Goal: Task Accomplishment & Management: Complete application form

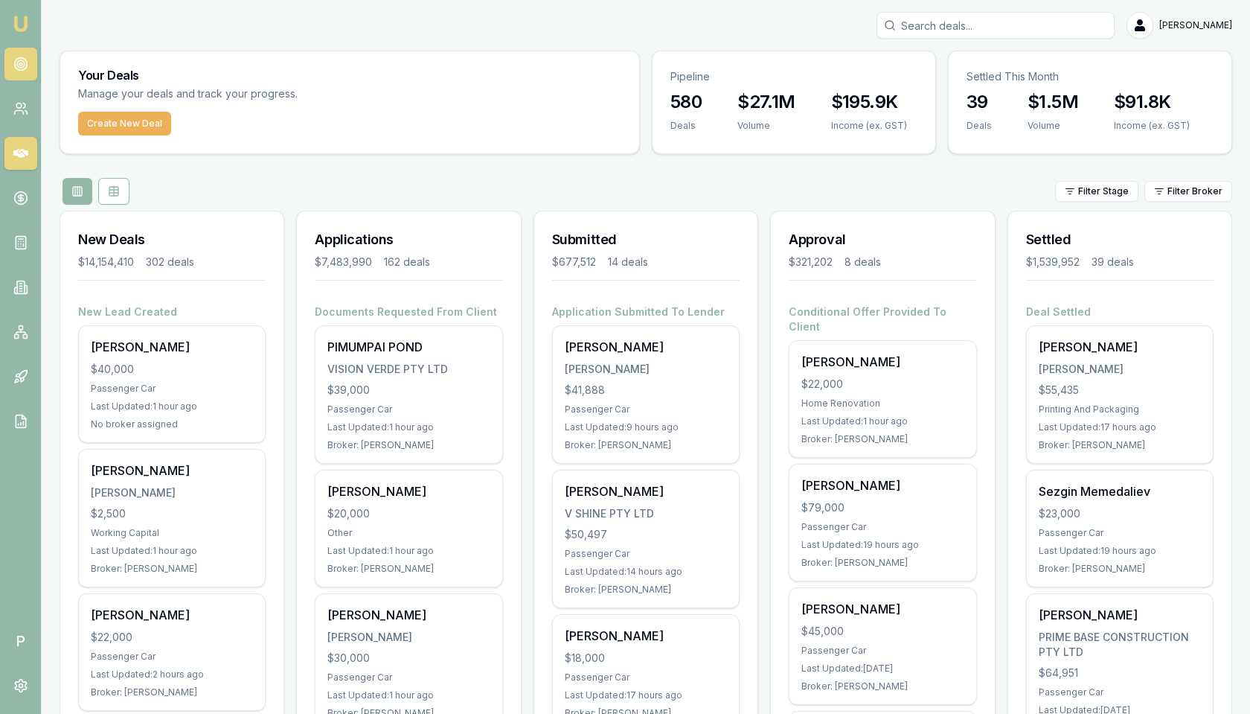
click at [24, 68] on circle at bounding box center [20, 64] width 13 height 13
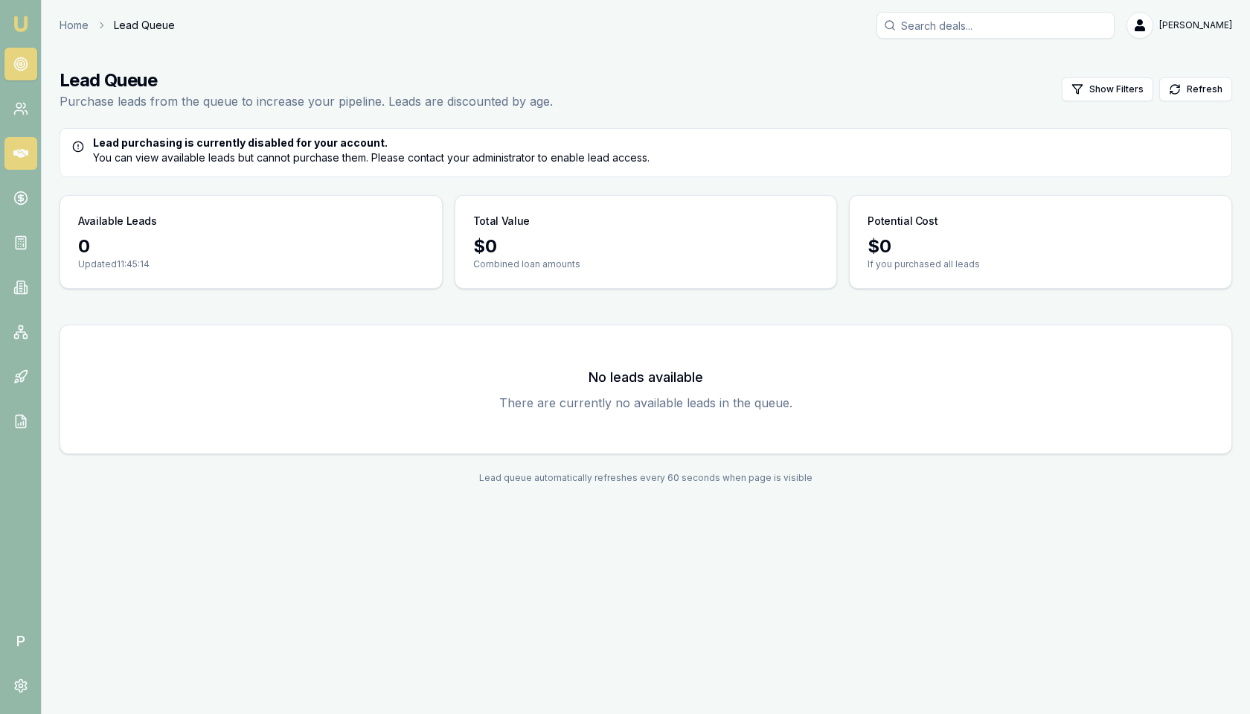
click at [25, 148] on icon at bounding box center [20, 153] width 15 height 15
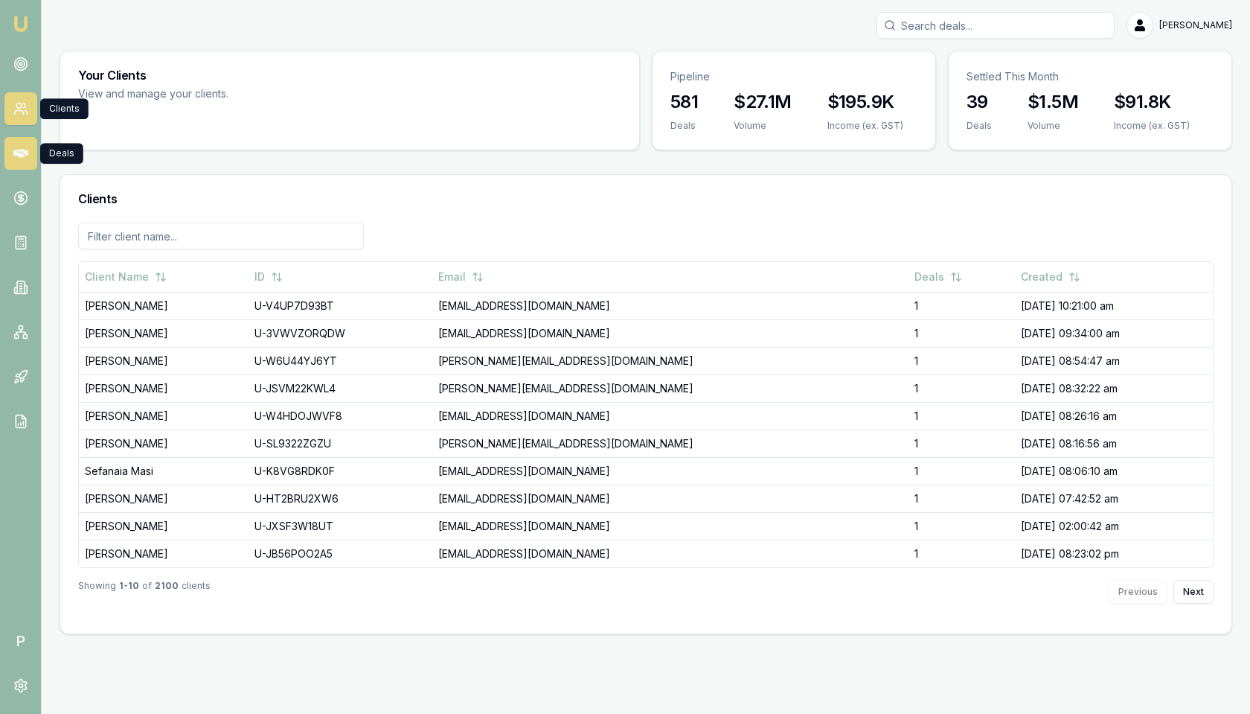
click at [28, 159] on icon at bounding box center [20, 153] width 15 height 15
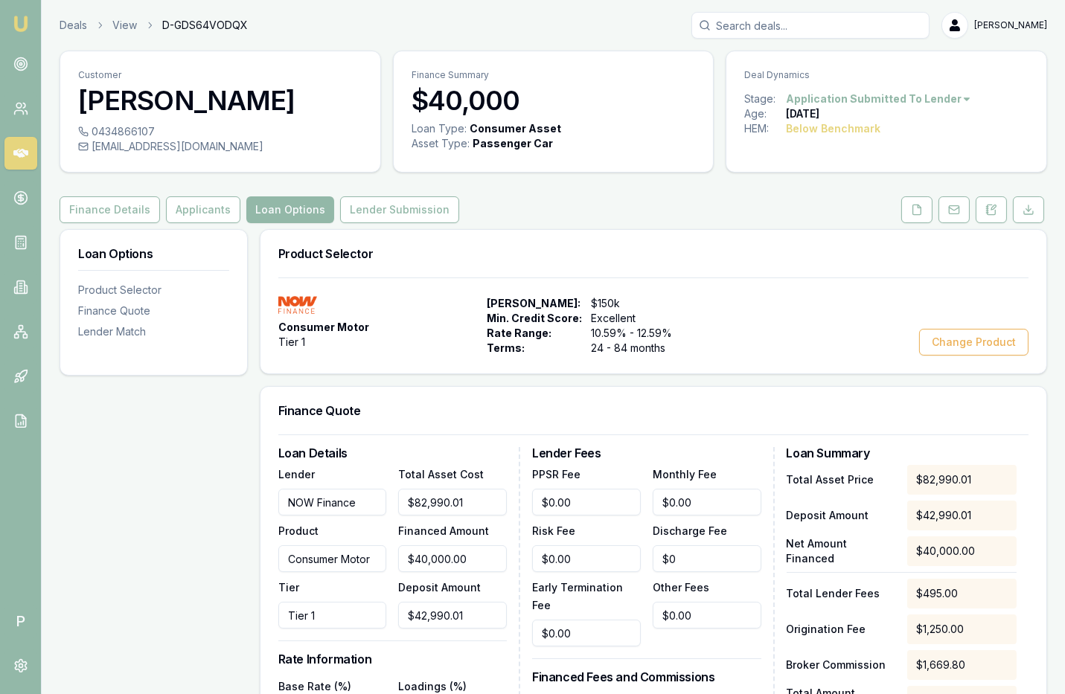
click at [763, 25] on input "Search deals" at bounding box center [810, 25] width 238 height 27
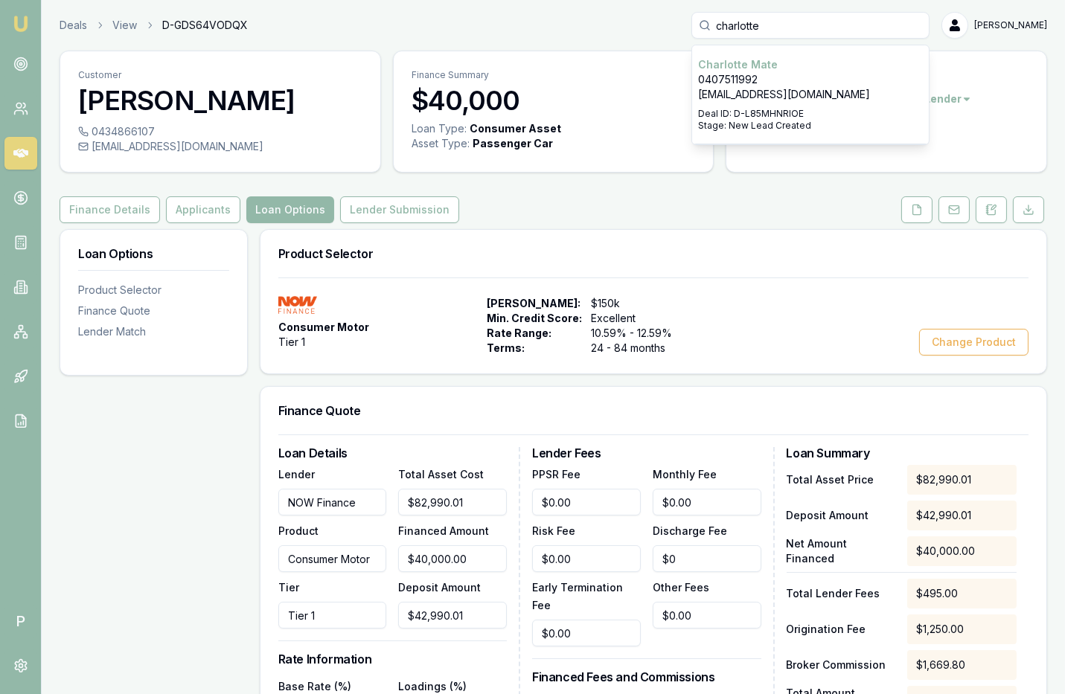
type input "charlotte"
click at [772, 74] on p "0407511992" at bounding box center [810, 79] width 225 height 15
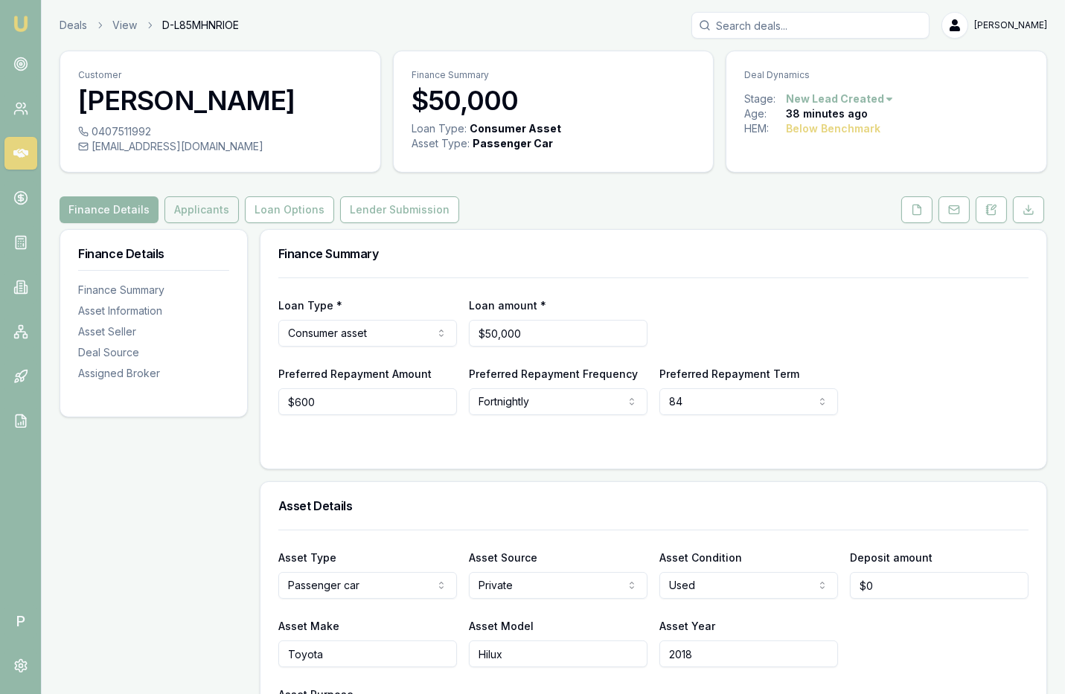
click at [208, 210] on button "Applicants" at bounding box center [201, 209] width 74 height 27
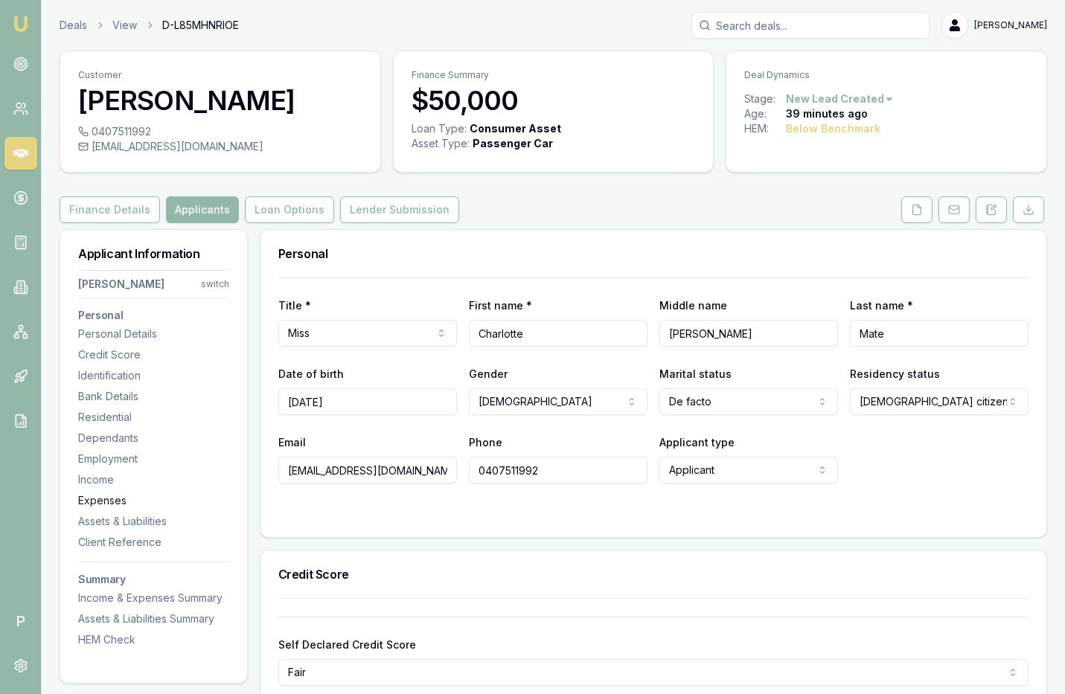
click at [106, 495] on div "Expenses" at bounding box center [153, 500] width 151 height 15
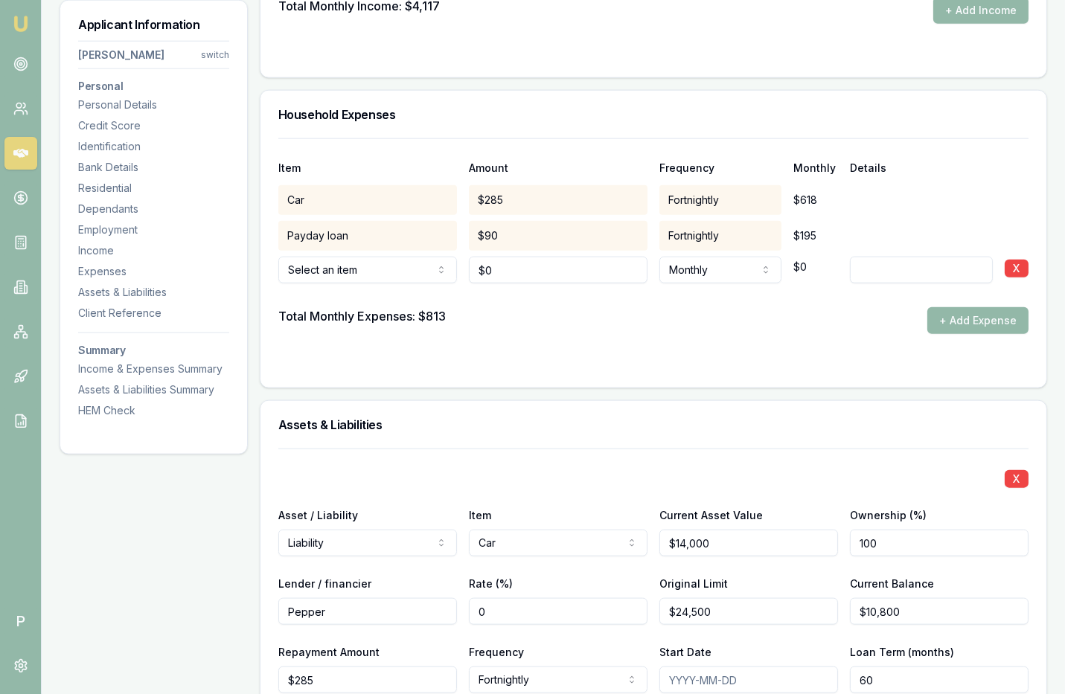
scroll to position [3149, 0]
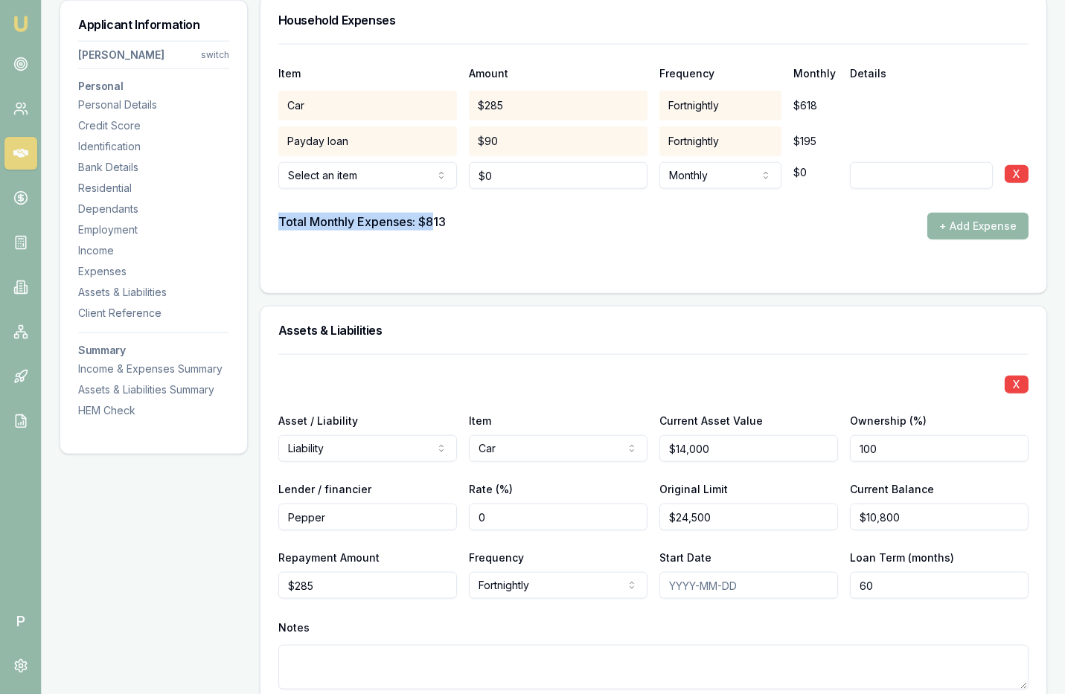
drag, startPoint x: 277, startPoint y: 214, endPoint x: 444, endPoint y: 221, distance: 166.9
click at [444, 221] on div "Total Monthly Expenses: $813" at bounding box center [361, 226] width 167 height 27
click at [466, 214] on div "Total Monthly Expenses: $813 + Add Expense" at bounding box center [653, 226] width 750 height 27
click at [445, 213] on div "Total Monthly Expenses: $813" at bounding box center [361, 226] width 167 height 27
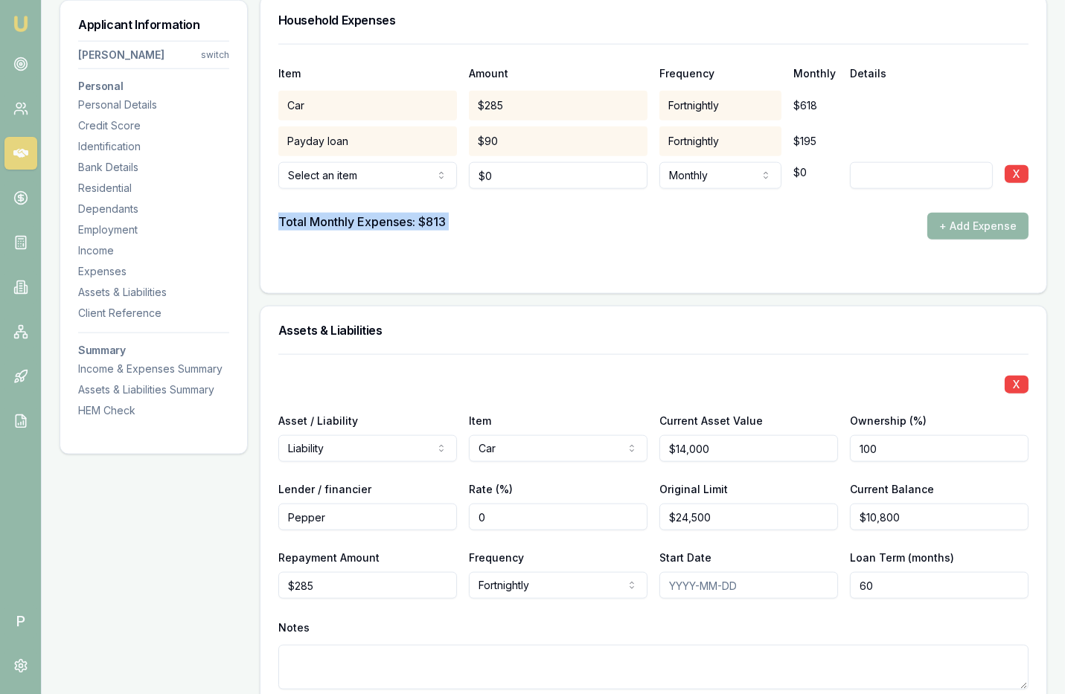
click at [445, 213] on div "Total Monthly Expenses: $813" at bounding box center [361, 226] width 167 height 27
click at [378, 213] on div "Total Monthly Expenses: $813" at bounding box center [361, 226] width 167 height 27
click at [306, 214] on div "Total Monthly Expenses: $813" at bounding box center [361, 226] width 167 height 27
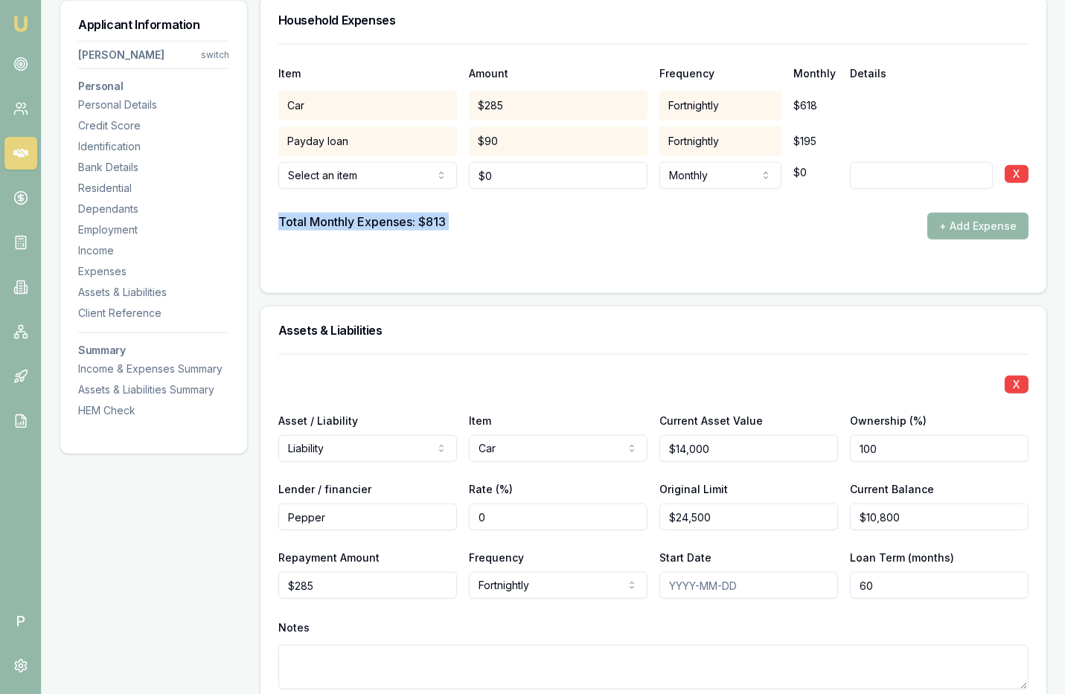
click at [306, 214] on div "Total Monthly Expenses: $813" at bounding box center [361, 226] width 167 height 27
click at [266, 209] on div "Item Amount Frequency Monthly Details Car $285 Fortnightly $618 Payday loan $90…" at bounding box center [653, 168] width 786 height 249
click at [294, 214] on div "Total Monthly Expenses: $813" at bounding box center [361, 226] width 167 height 27
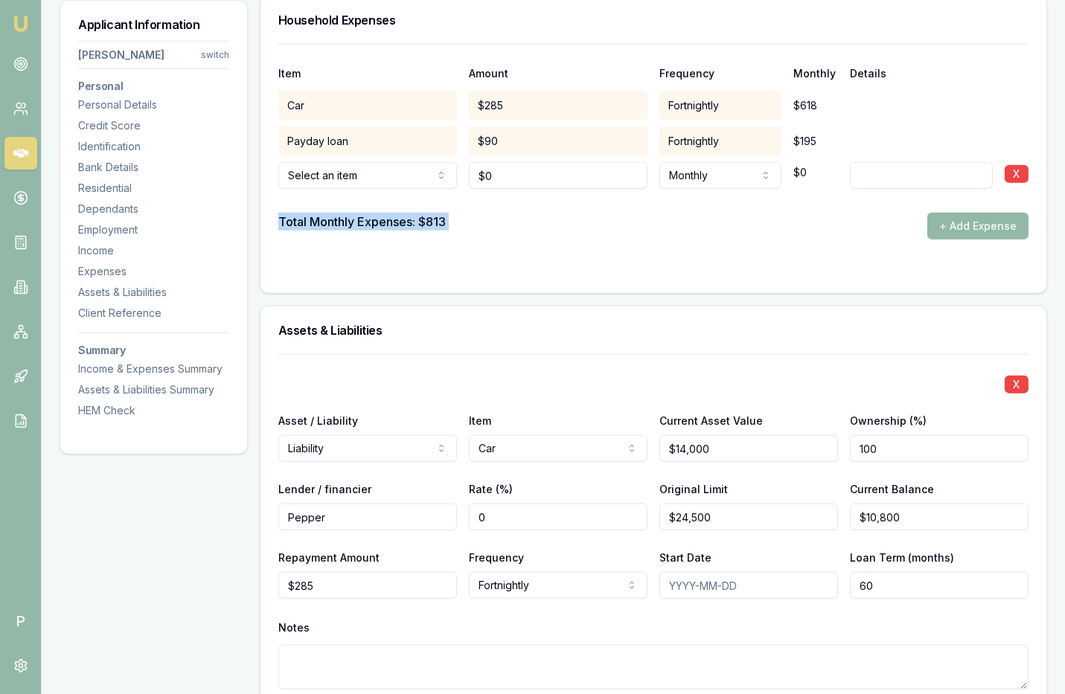
click at [468, 213] on div "Total Monthly Expenses: $813 + Add Expense" at bounding box center [653, 226] width 750 height 27
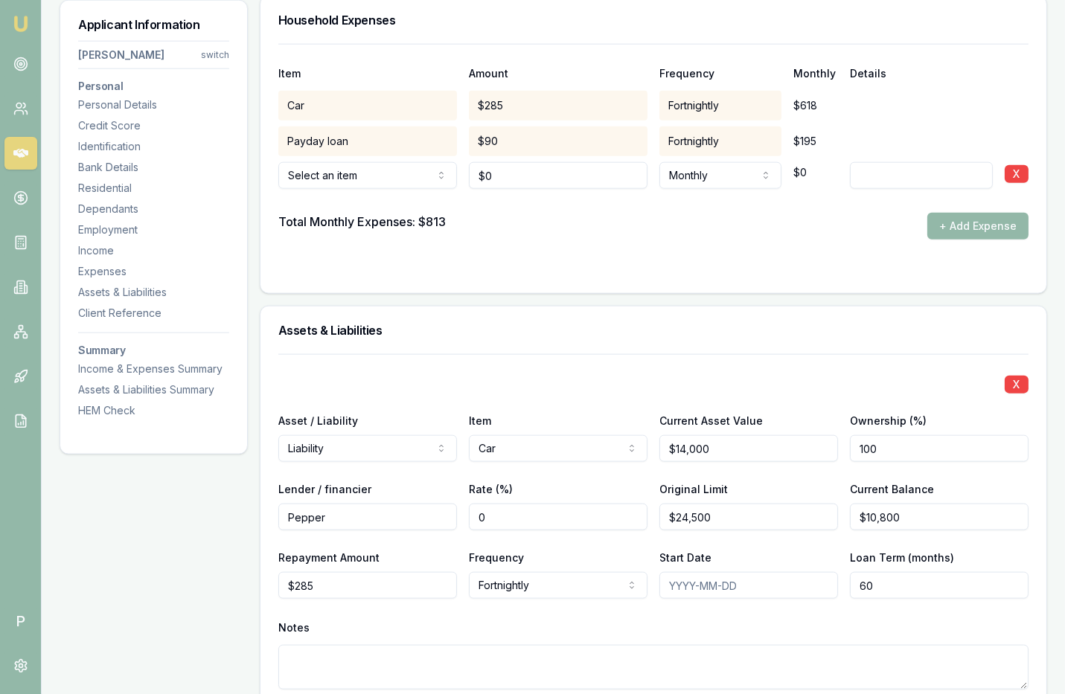
click at [491, 222] on div "Total Monthly Expenses: $813 + Add Expense" at bounding box center [653, 226] width 750 height 27
click at [500, 246] on form "Item Amount Frequency Monthly Details Car $285 Fortnightly $618 Payday loan $90…" at bounding box center [653, 159] width 750 height 231
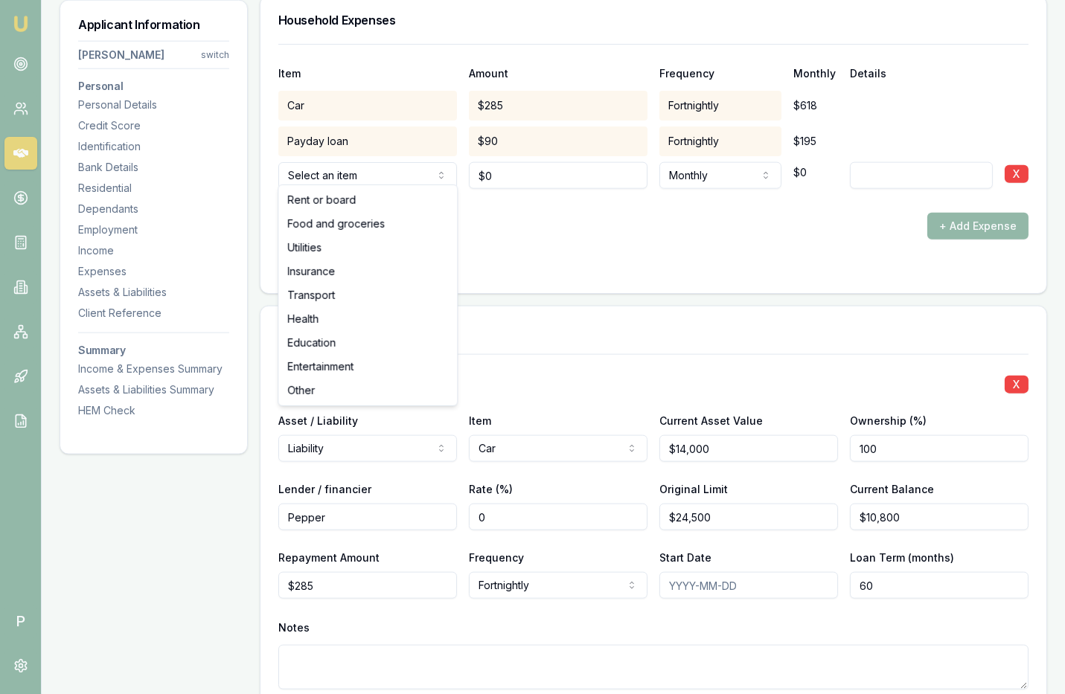
select select "FOOD_AND_GROCERIES"
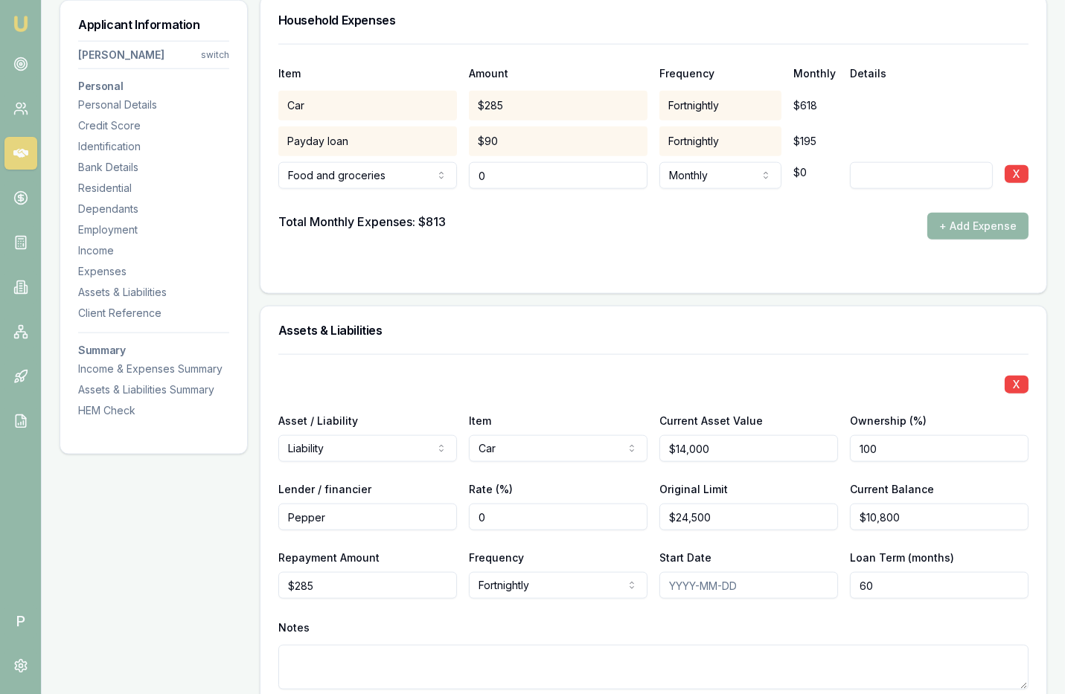
click at [513, 171] on input "0" at bounding box center [558, 175] width 179 height 27
type input "$100"
click at [502, 382] on div "X" at bounding box center [653, 383] width 750 height 21
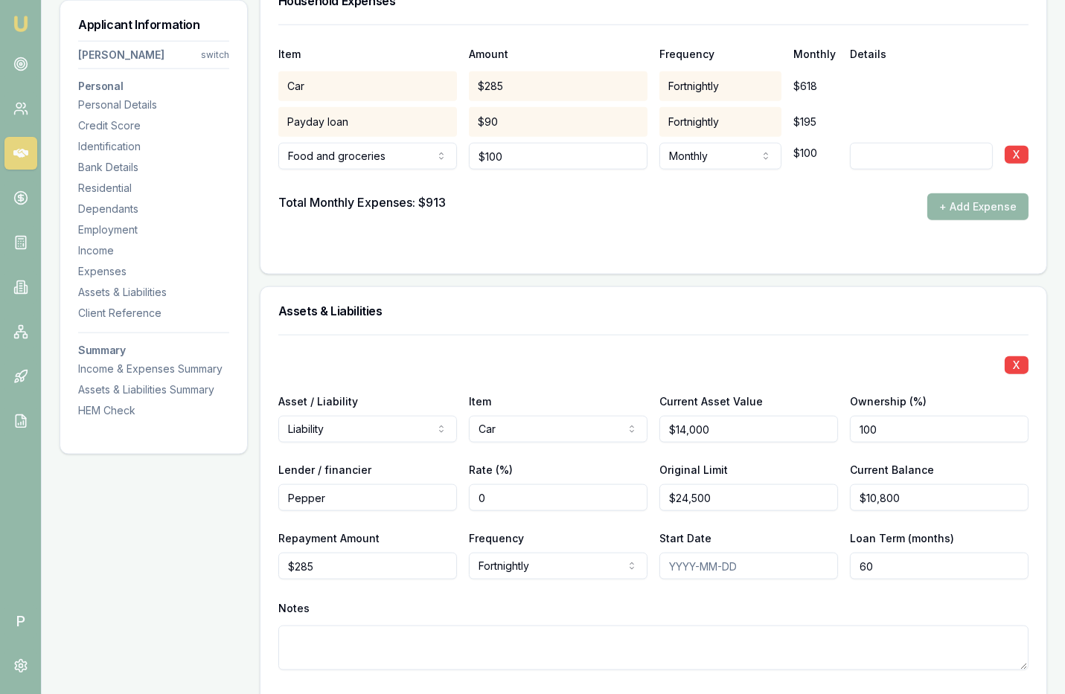
scroll to position [3168, 0]
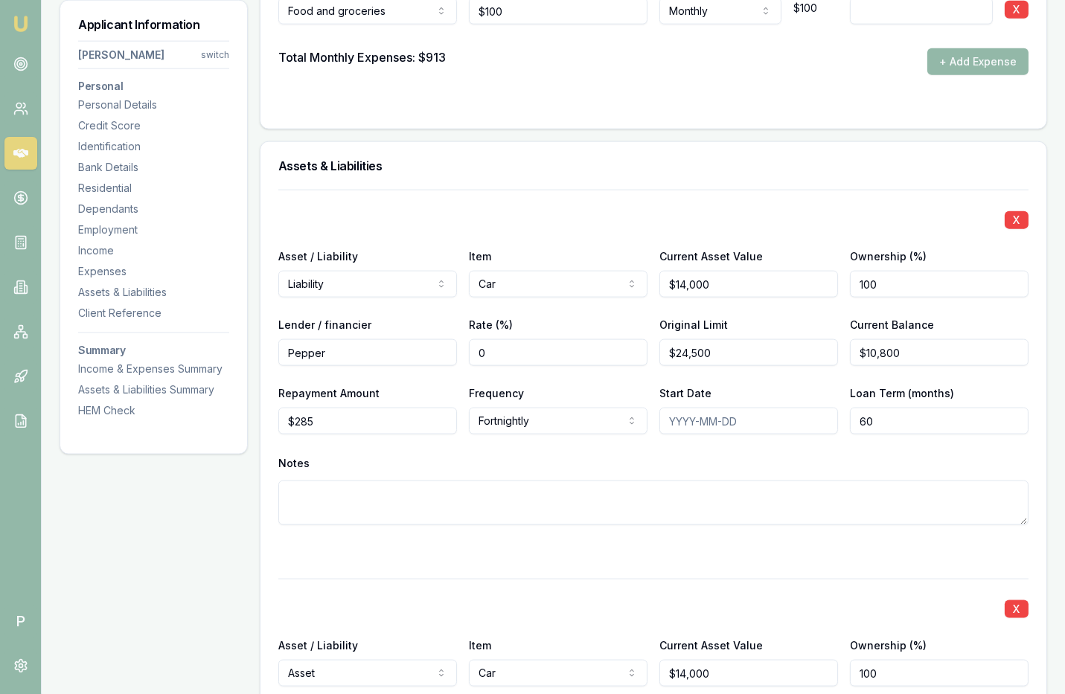
scroll to position [3316, 0]
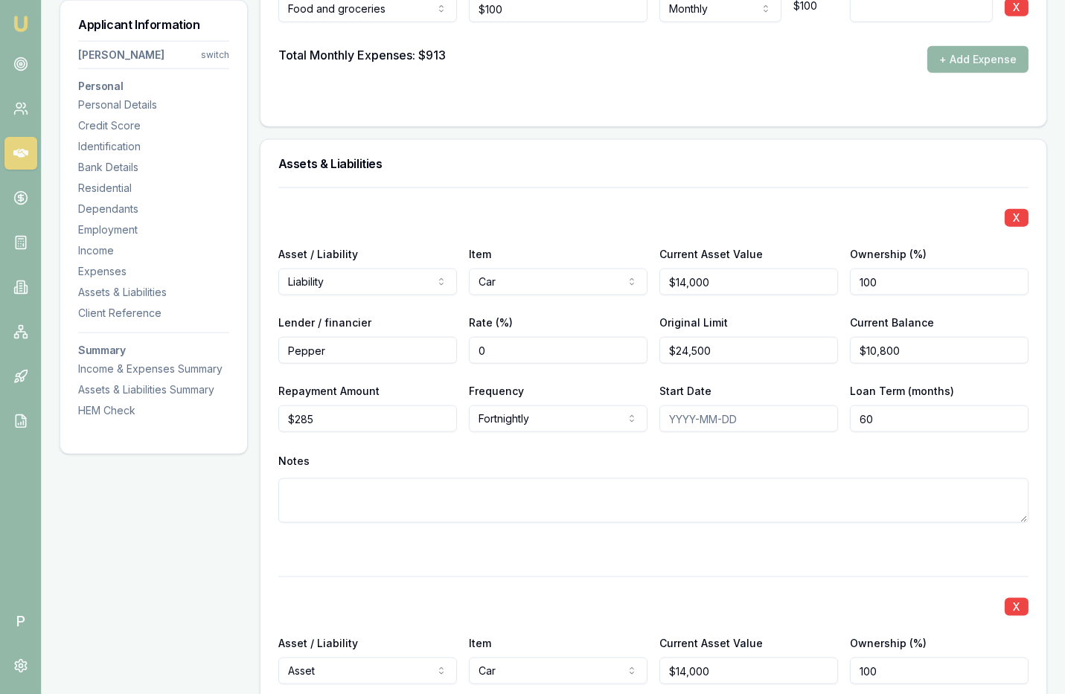
select select "ASSET"
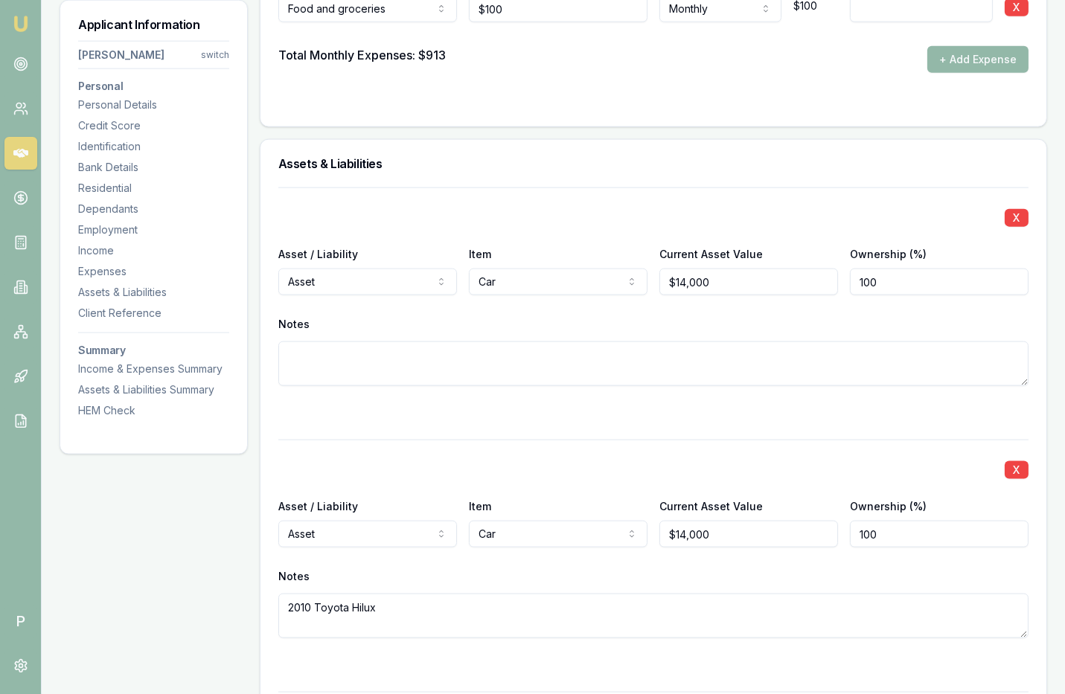
click at [499, 216] on div "X" at bounding box center [653, 216] width 750 height 21
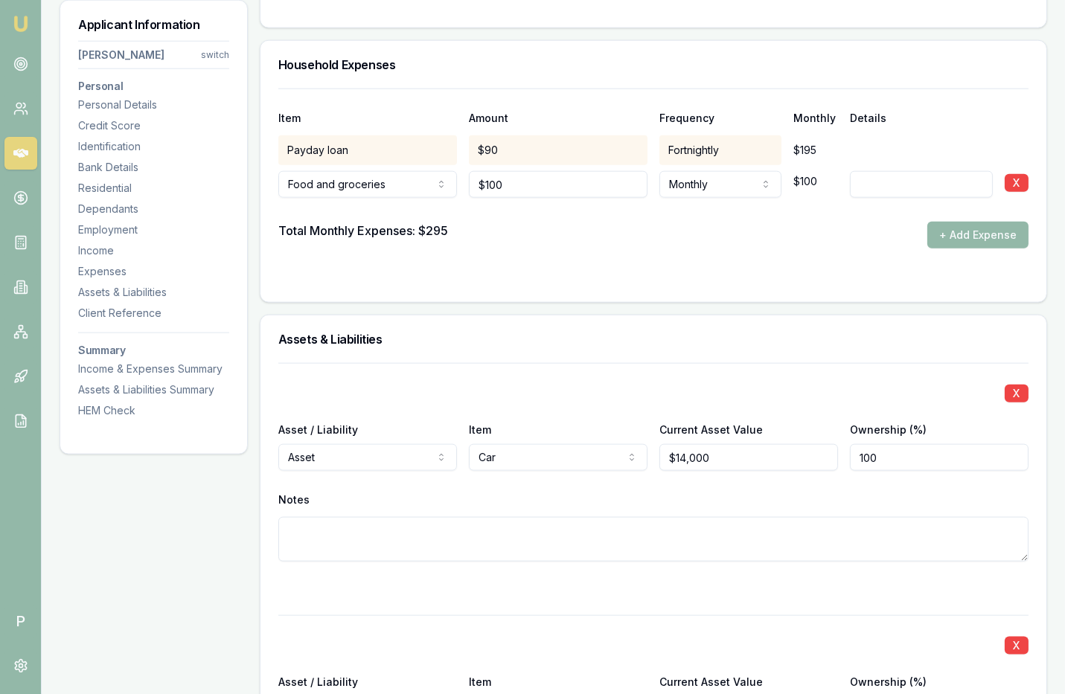
scroll to position [3099, 0]
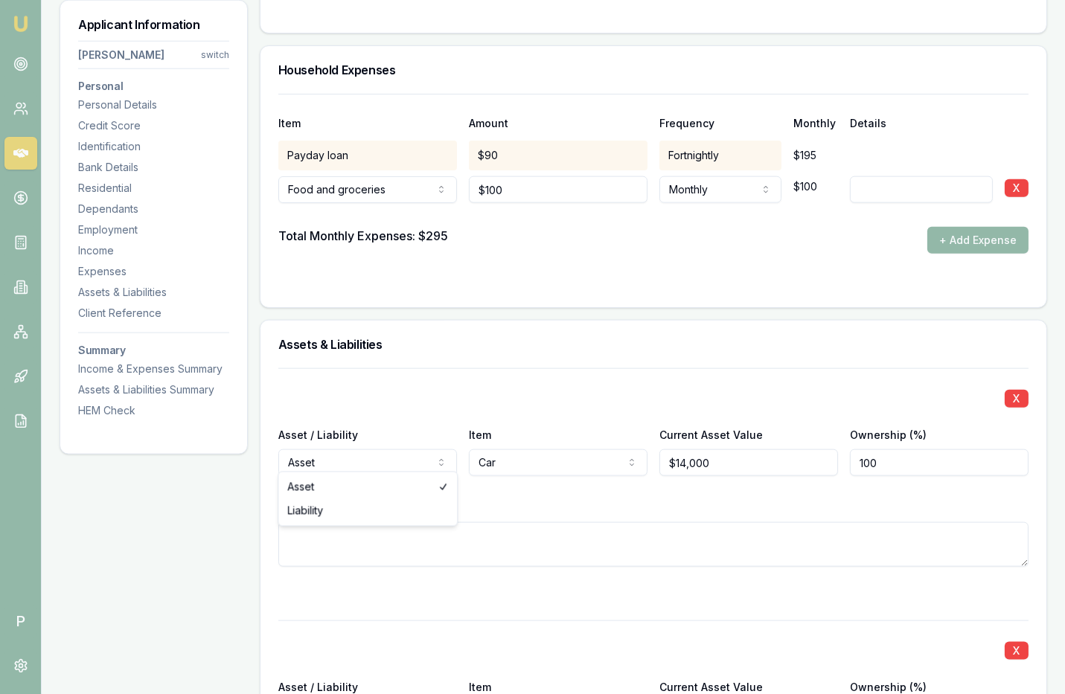
select select "LIABILITY"
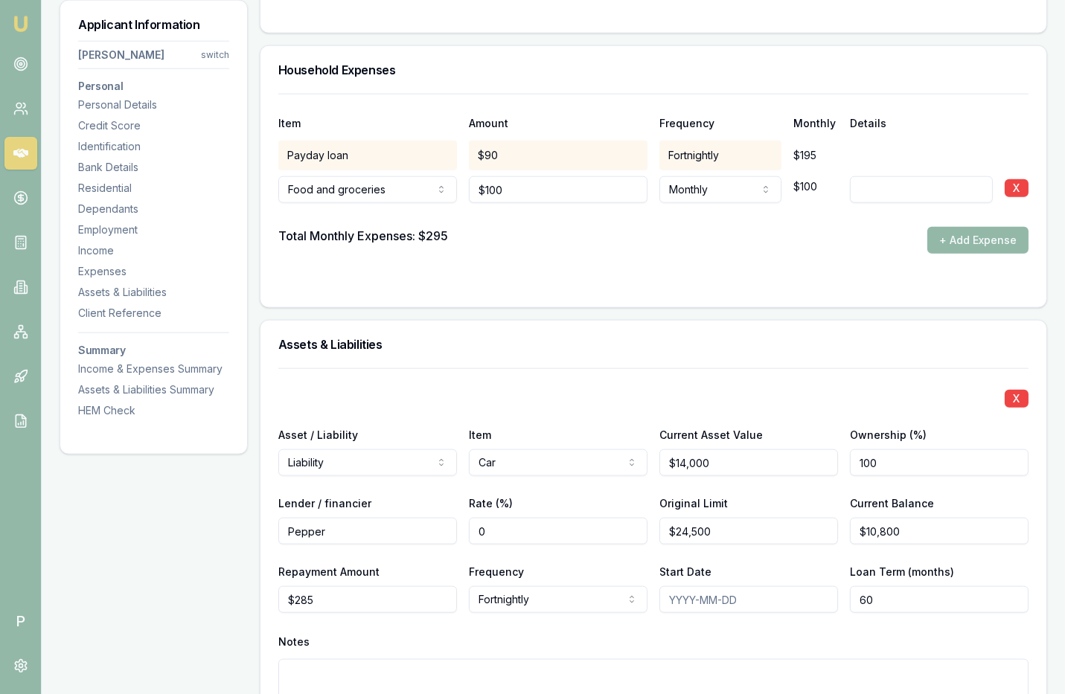
click at [531, 372] on div "X Asset / Liability Liability Asset Liability Item Car Home Car Boat Bike Carav…" at bounding box center [653, 553] width 750 height 371
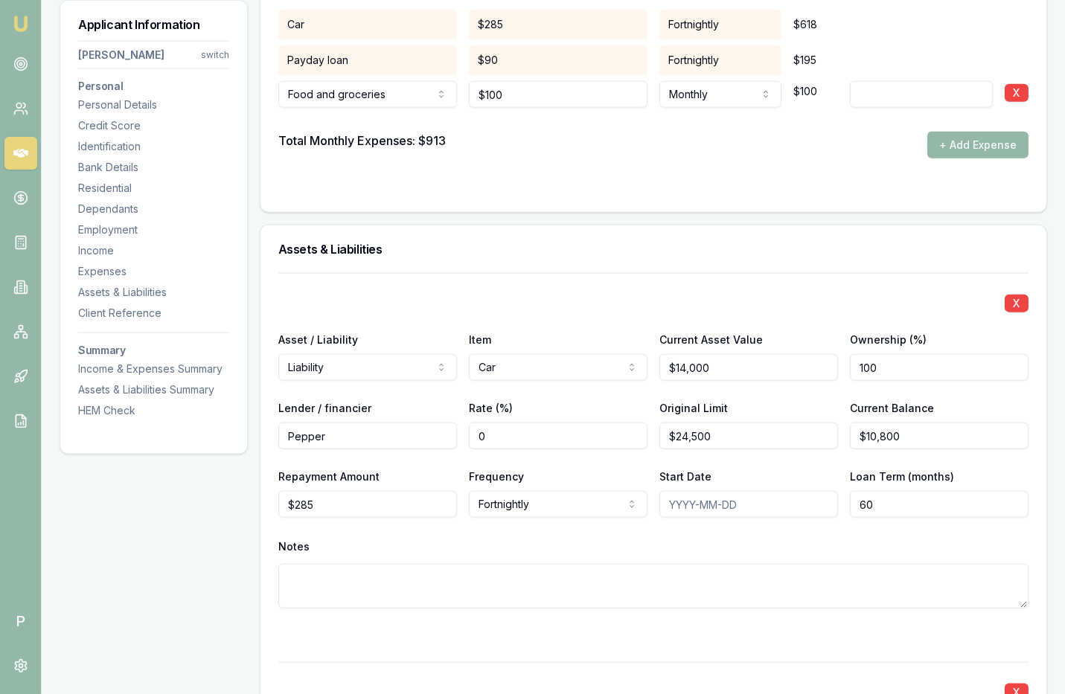
scroll to position [3272, 0]
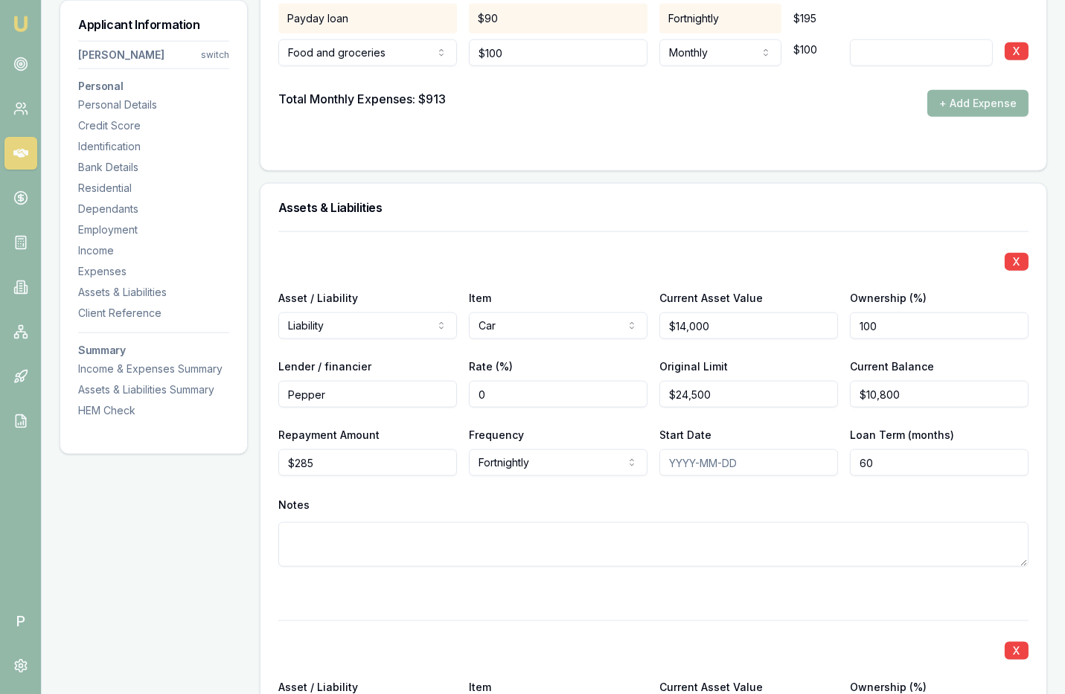
click at [566, 252] on div "X" at bounding box center [653, 260] width 750 height 21
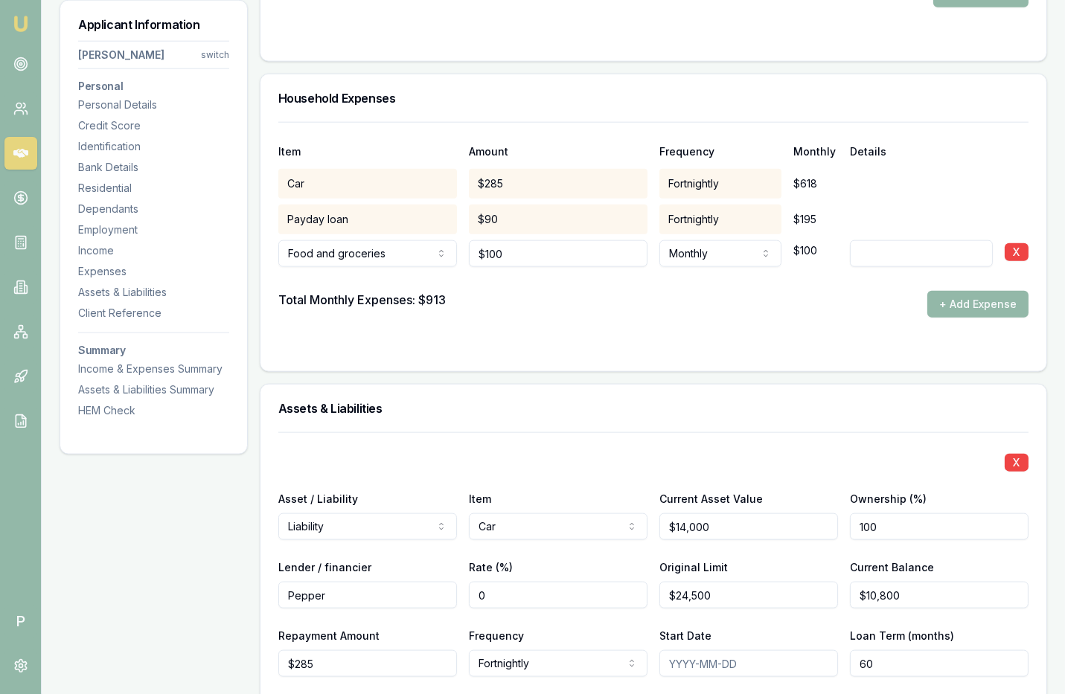
scroll to position [3035, 0]
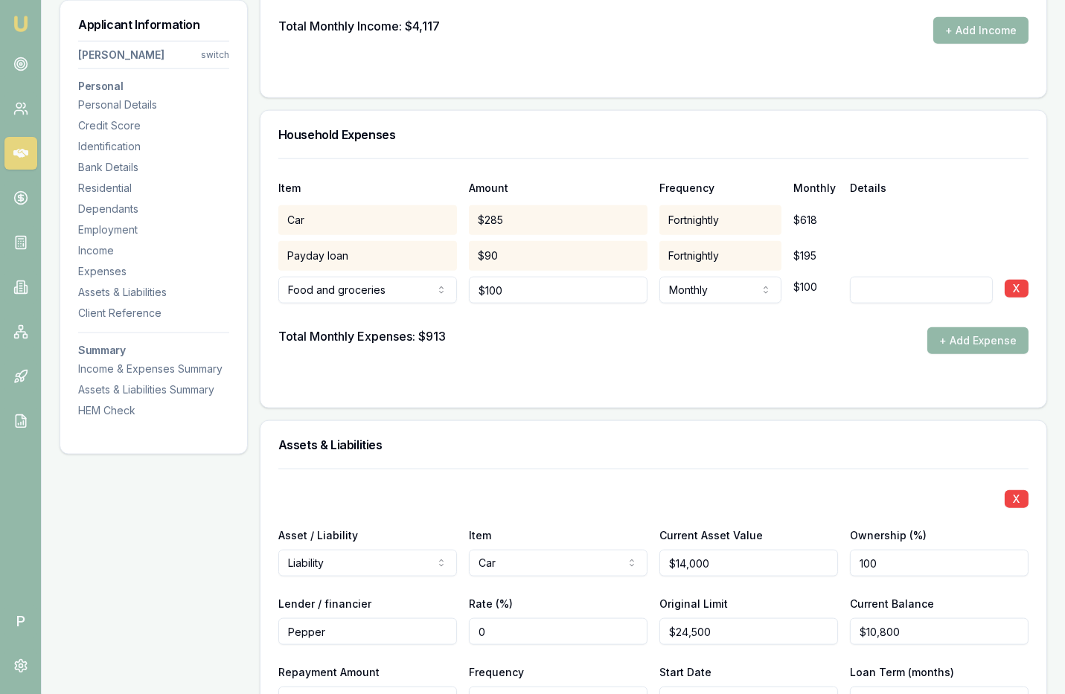
click at [525, 333] on div "Total Monthly Expenses: $913 + Add Expense" at bounding box center [653, 340] width 750 height 27
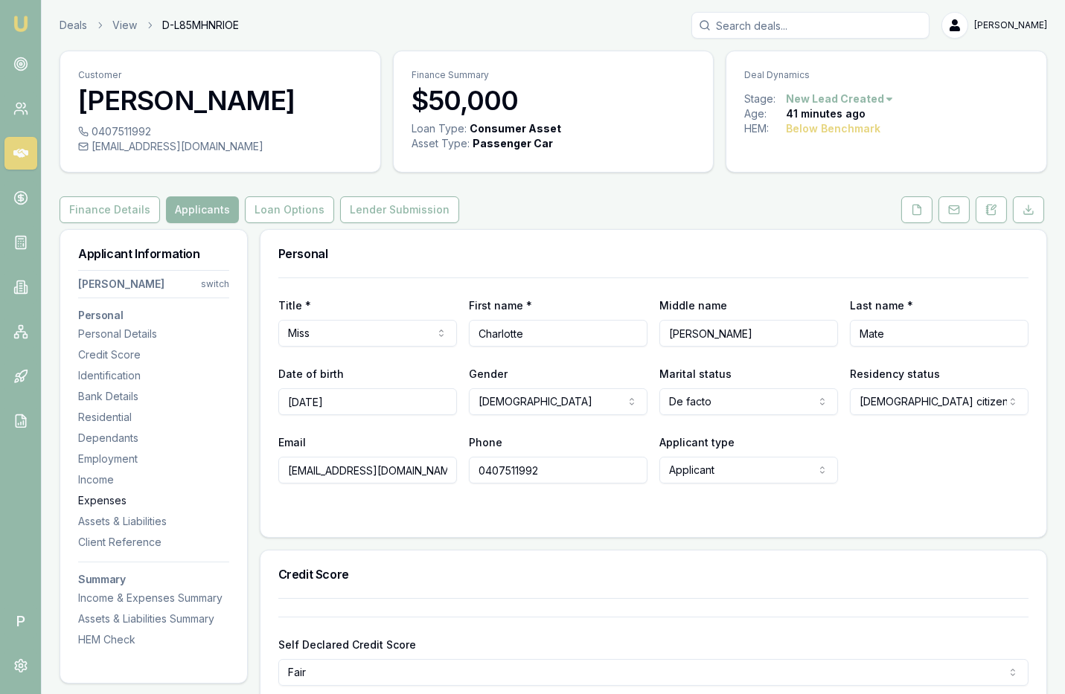
click at [121, 496] on div "Expenses" at bounding box center [153, 500] width 151 height 15
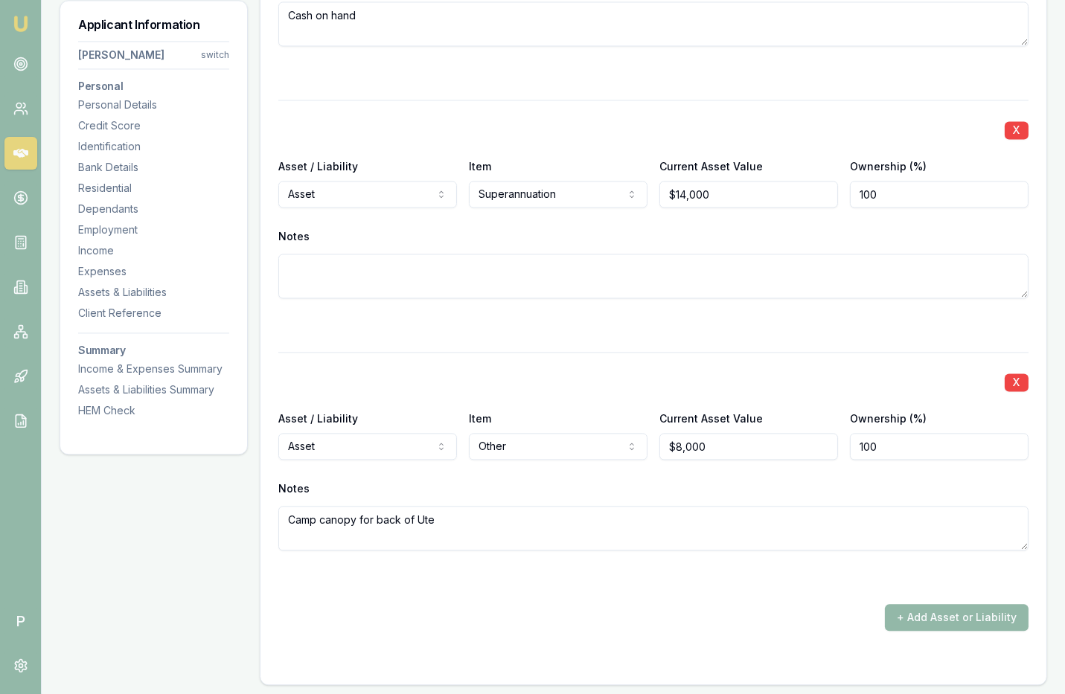
scroll to position [5464, 0]
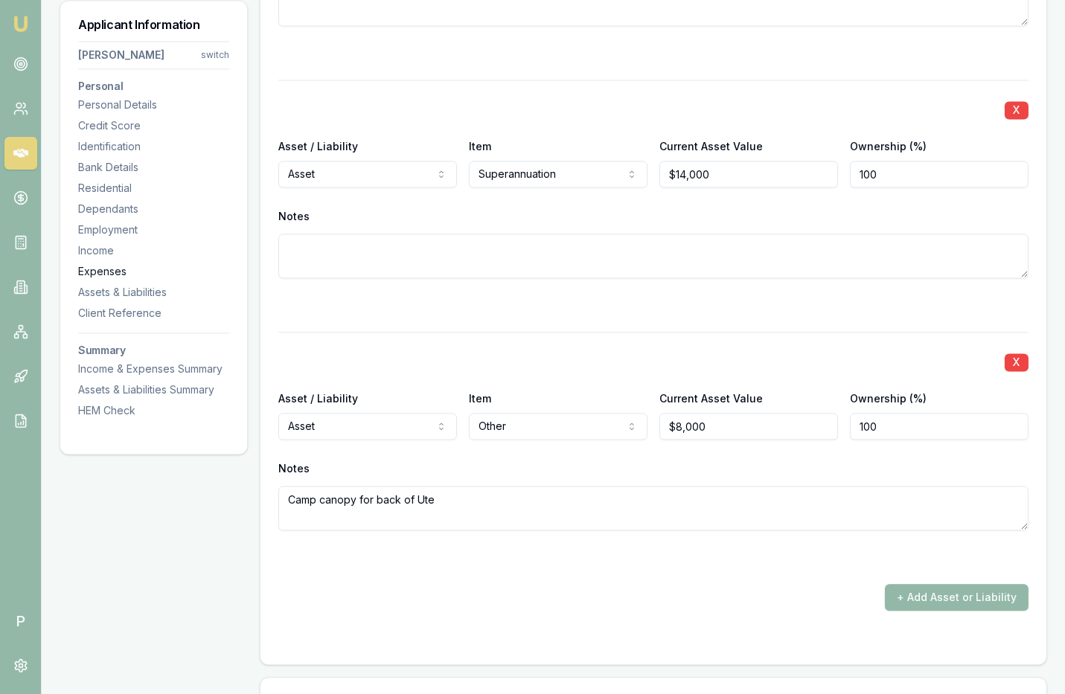
click at [121, 267] on div "Expenses" at bounding box center [153, 271] width 151 height 15
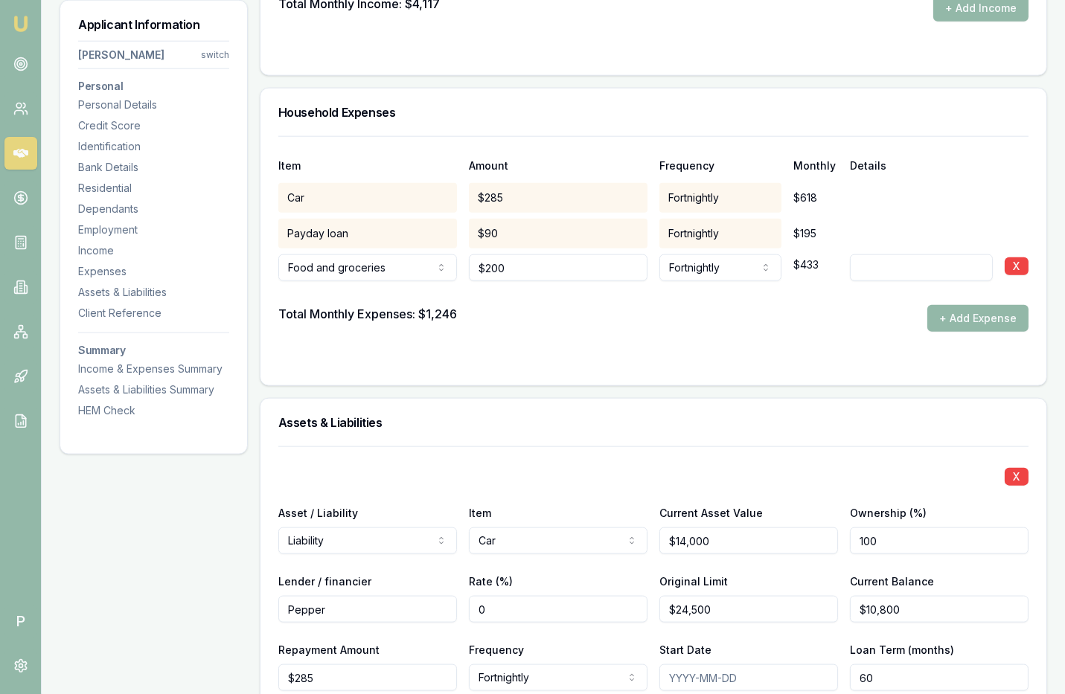
scroll to position [3029, 0]
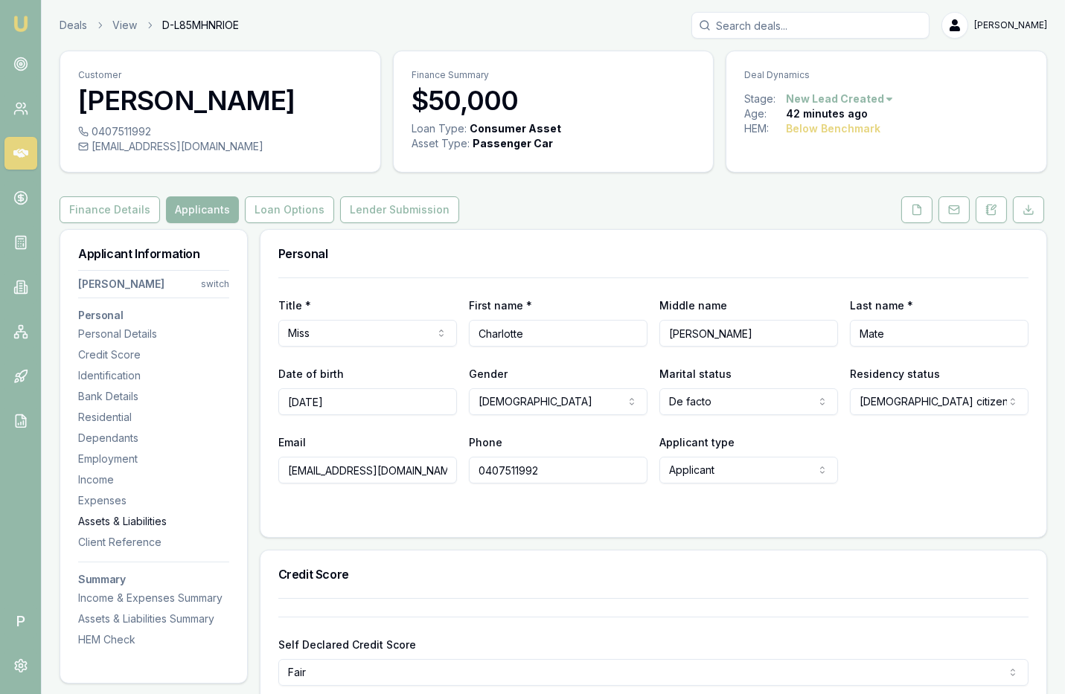
scroll to position [3029, 0]
